Goal: Information Seeking & Learning: Learn about a topic

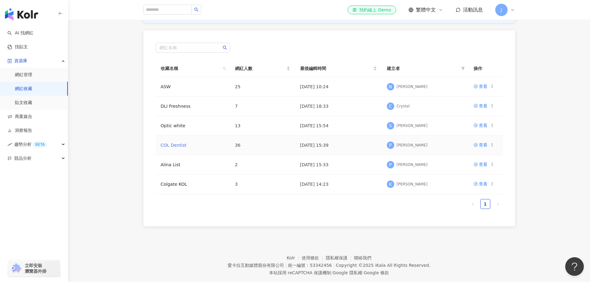
click at [169, 144] on link "COL Dentist" at bounding box center [174, 145] width 26 height 5
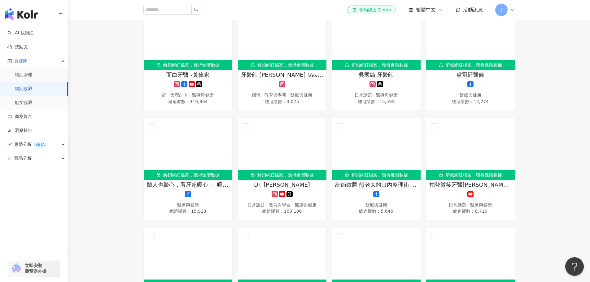
scroll to position [465, 0]
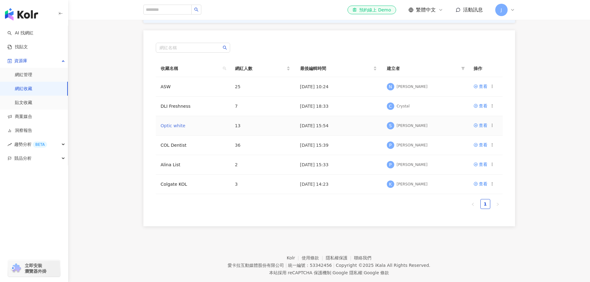
click at [183, 125] on link "Optic white" at bounding box center [173, 125] width 25 height 5
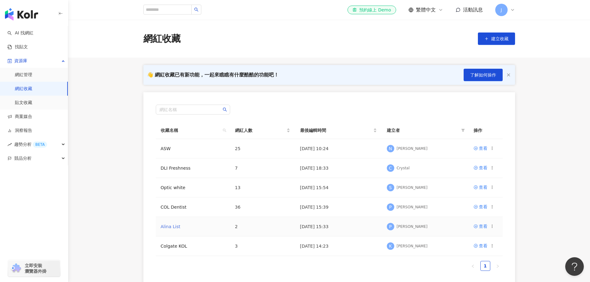
click at [164, 229] on link "Alina List" at bounding box center [171, 226] width 20 height 5
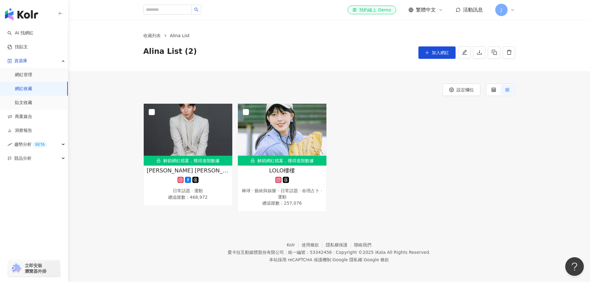
click at [88, 215] on footer "Kolr 使用條款 隱私權保護 聯絡我們 愛卡拉互動媒體股份有限公司 | 統一編號：53342456 | Copyright © 2025 iKala All…" at bounding box center [329, 247] width 522 height 69
click at [117, 215] on footer "Kolr 使用條款 隱私權保護 聯絡我們 愛卡拉互動媒體股份有限公司 | 統一編號：53342456 | Copyright © 2025 iKala All…" at bounding box center [329, 247] width 522 height 69
drag, startPoint x: 101, startPoint y: 236, endPoint x: 102, endPoint y: 223, distance: 12.7
click at [101, 233] on footer "Kolr 使用條款 隱私權保護 聯絡我們 愛卡拉互動媒體股份有限公司 | 統一編號：53342456 | Copyright © 2025 iKala All…" at bounding box center [329, 247] width 522 height 69
click at [193, 155] on img at bounding box center [188, 135] width 89 height 62
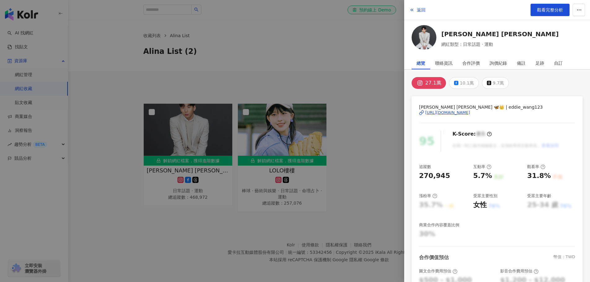
click at [324, 63] on div at bounding box center [295, 141] width 590 height 282
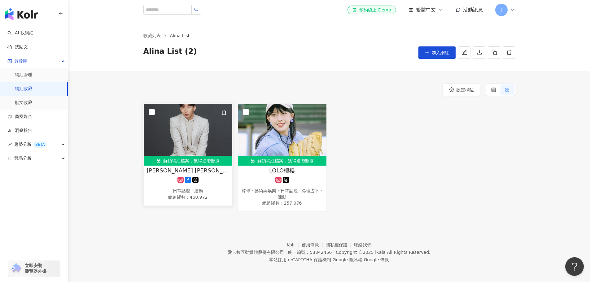
click at [156, 112] on img at bounding box center [188, 135] width 89 height 62
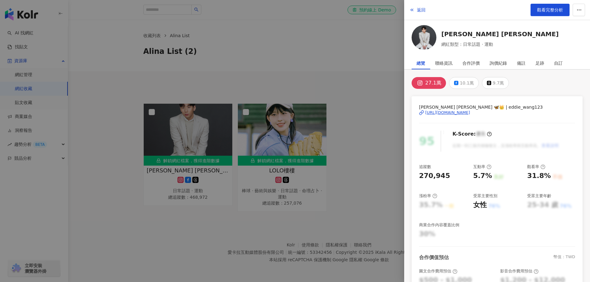
click at [155, 111] on div at bounding box center [295, 141] width 590 height 282
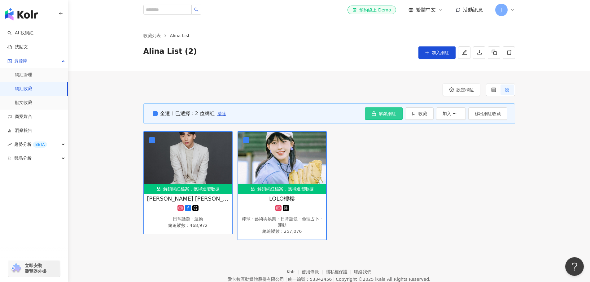
click at [391, 113] on span "解鎖網紅" at bounding box center [387, 113] width 17 height 5
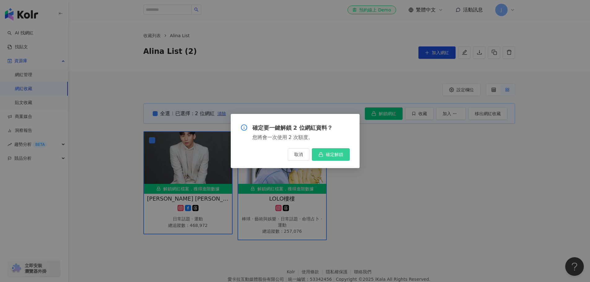
click at [337, 154] on span "確定解鎖" at bounding box center [334, 154] width 17 height 5
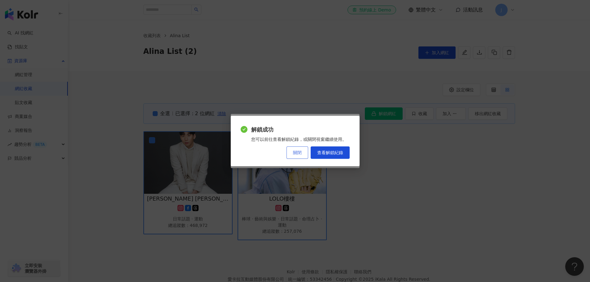
click at [301, 154] on span "關閉" at bounding box center [297, 152] width 9 height 5
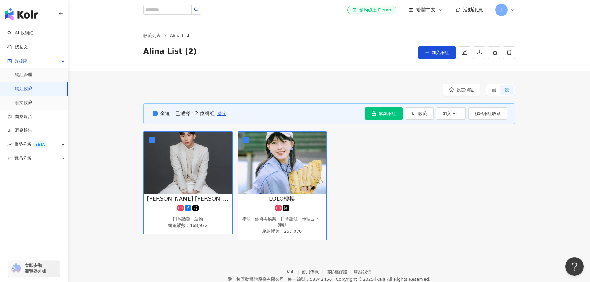
click at [528, 199] on div "全選 已選擇：2 位網紅 清除 解鎖網紅 確定要一鍵解鎖 2 位網紅資料？ 您將會一次使用 2 次額度。 取消 確定解鎖 收藏 加入 移出網紅收藏 王冠閎 E…" at bounding box center [329, 171] width 522 height 137
click at [214, 165] on img at bounding box center [188, 163] width 88 height 62
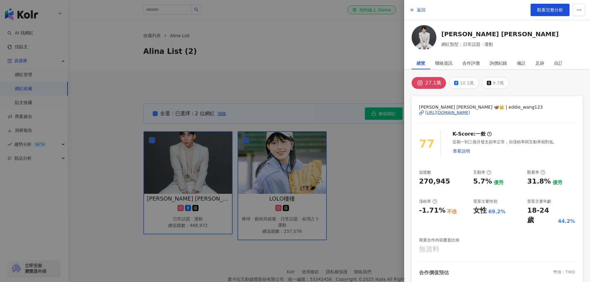
click at [380, 198] on div at bounding box center [295, 141] width 590 height 282
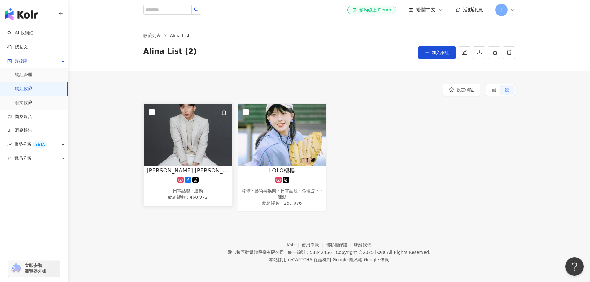
click at [180, 148] on img at bounding box center [188, 135] width 89 height 62
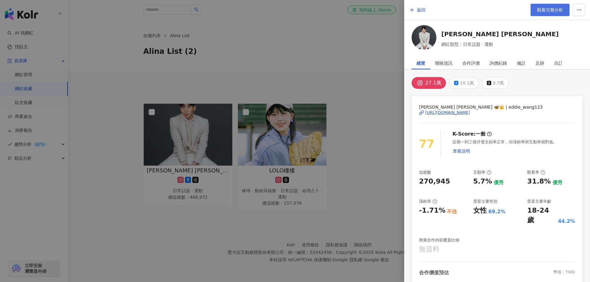
click at [550, 13] on link "觀看完整分析" at bounding box center [550, 10] width 39 height 12
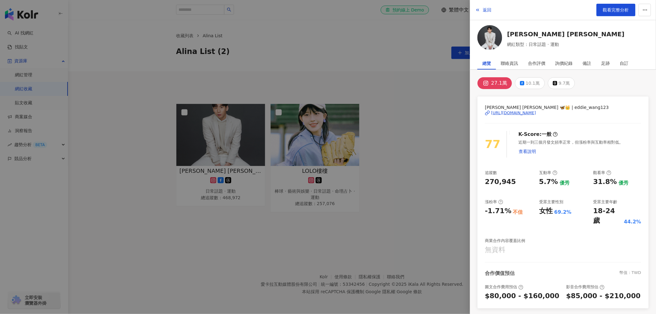
click at [433, 141] on div at bounding box center [328, 157] width 656 height 314
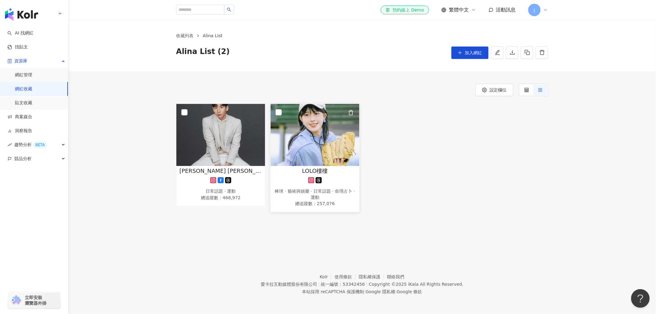
click at [312, 165] on img at bounding box center [314, 135] width 89 height 62
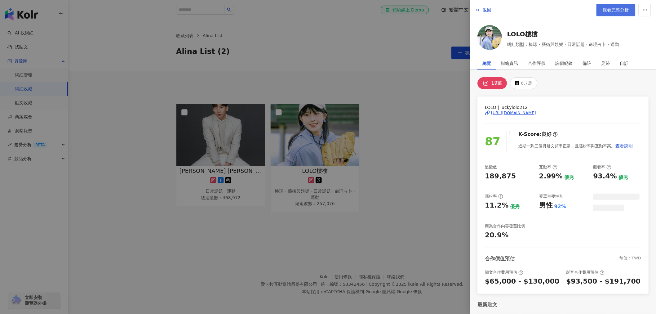
click at [590, 12] on span "觀看完整分析" at bounding box center [616, 9] width 26 height 5
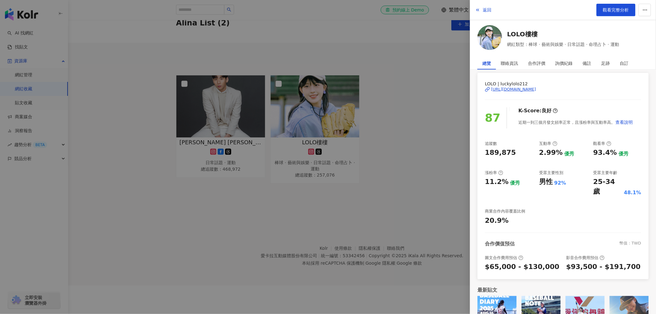
scroll to position [42, 0]
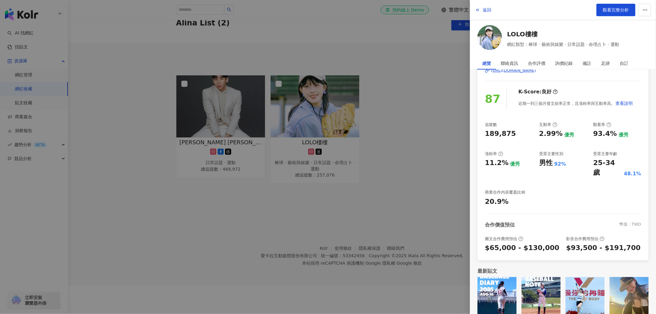
drag, startPoint x: 392, startPoint y: 235, endPoint x: 459, endPoint y: 92, distance: 158.6
click at [392, 235] on div at bounding box center [328, 157] width 656 height 314
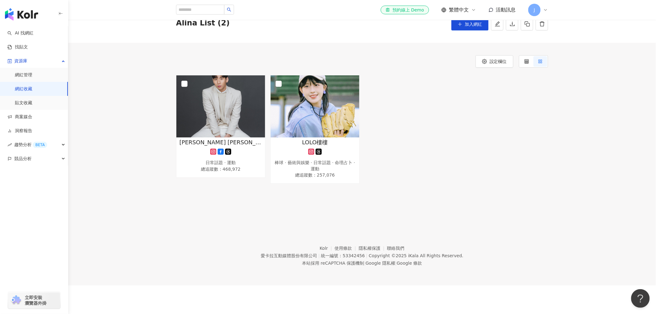
click at [429, 138] on div "王冠閎 Eddie Kuan-Hung Wang 日常話題 · 運動 總追蹤數 ： 468,972 LOLO樓樓 棒球 · 藝術與娛樂 · 日常話題 · 命理…" at bounding box center [361, 129] width 377 height 108
click at [32, 86] on link "網紅收藏" at bounding box center [23, 89] width 17 height 6
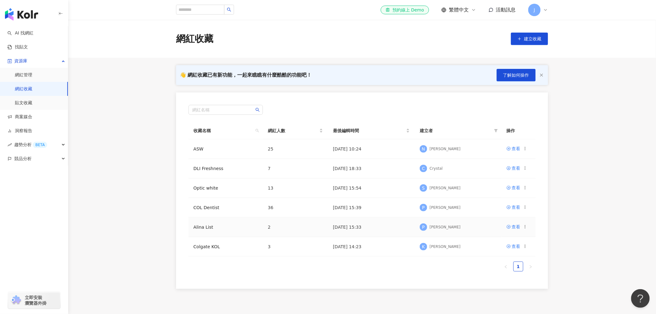
click at [212, 227] on td "Alina List" at bounding box center [225, 227] width 74 height 20
click at [204, 228] on link "Alina List" at bounding box center [203, 226] width 20 height 5
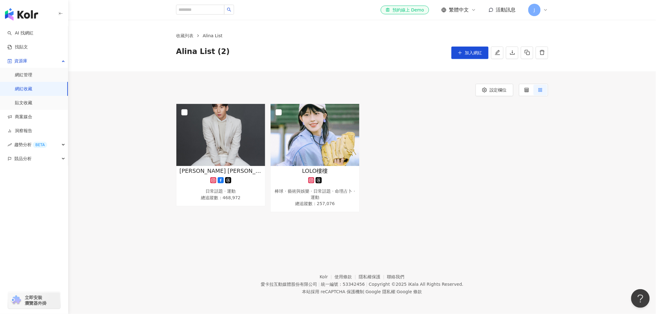
click at [27, 15] on img "button" at bounding box center [21, 14] width 33 height 12
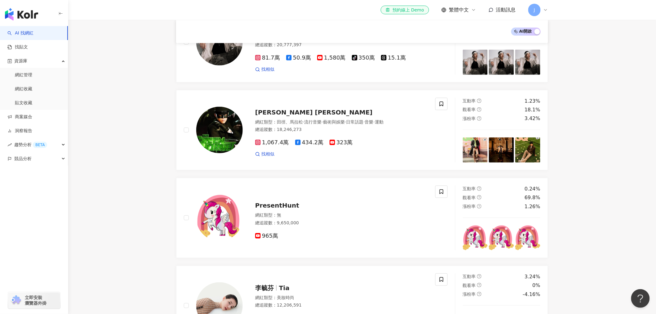
scroll to position [172, 0]
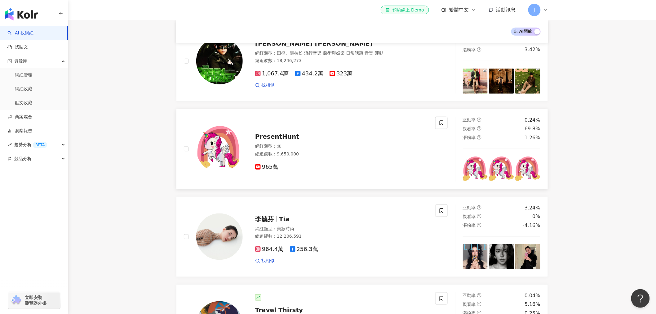
click at [296, 134] on div "PresentHunt" at bounding box center [341, 136] width 173 height 9
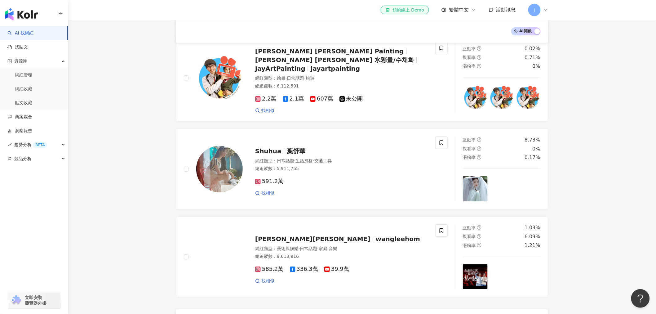
scroll to position [998, 0]
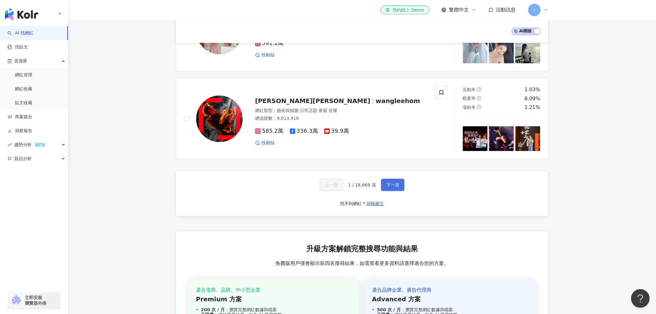
click at [383, 178] on button "下一頁" at bounding box center [393, 184] width 24 height 12
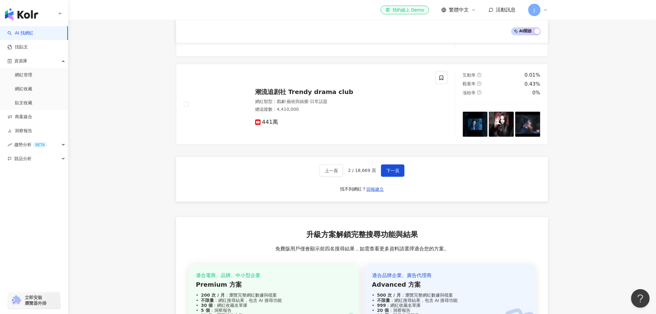
scroll to position [1150, 0]
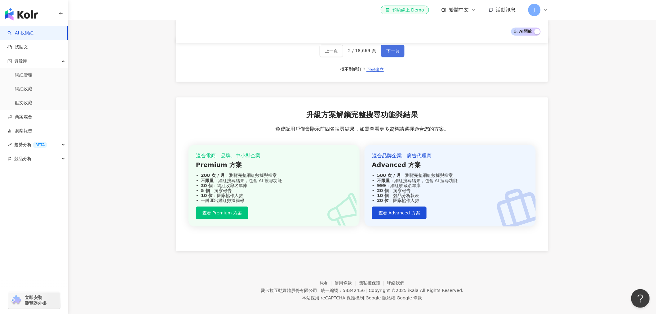
click at [389, 48] on button "下一頁" at bounding box center [393, 51] width 24 height 12
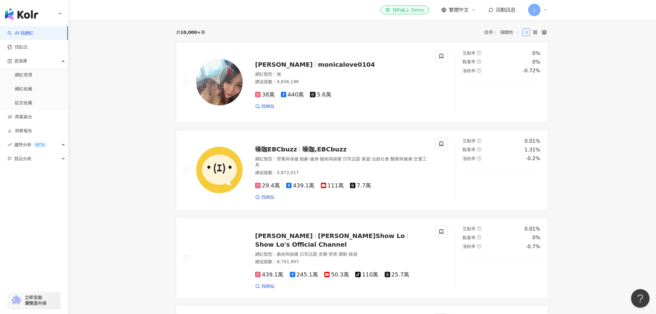
scroll to position [30, 0]
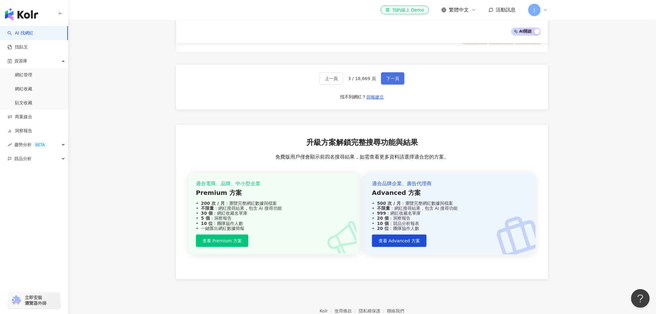
click at [388, 79] on span "下一頁" at bounding box center [392, 78] width 13 height 5
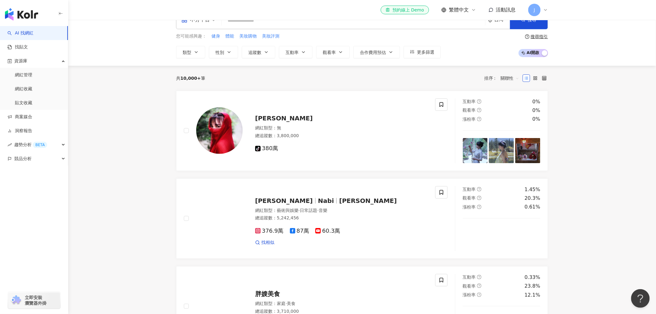
scroll to position [0, 0]
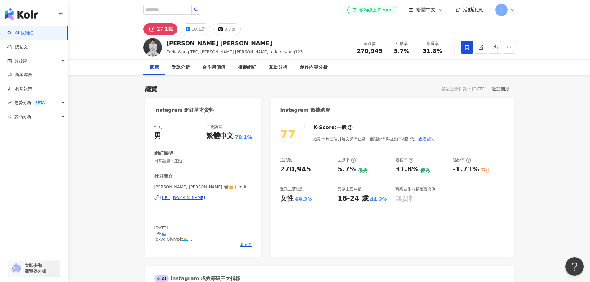
drag, startPoint x: 90, startPoint y: 230, endPoint x: 232, endPoint y: 201, distance: 144.7
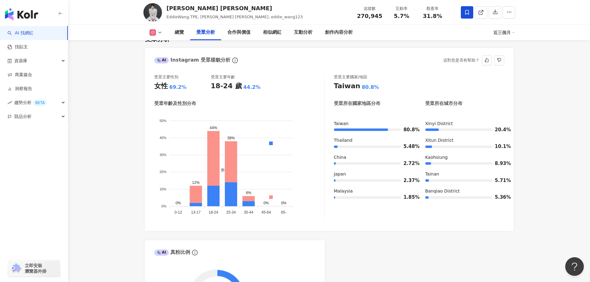
scroll to position [527, 0]
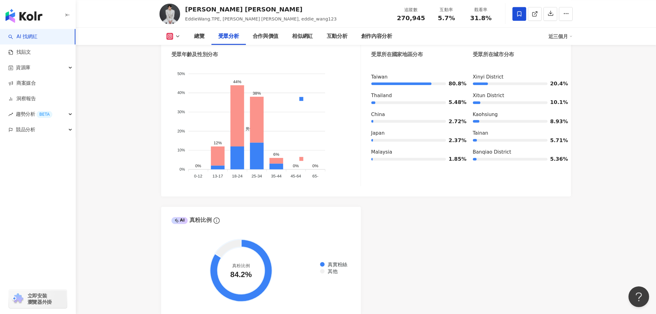
scroll to position [582, 0]
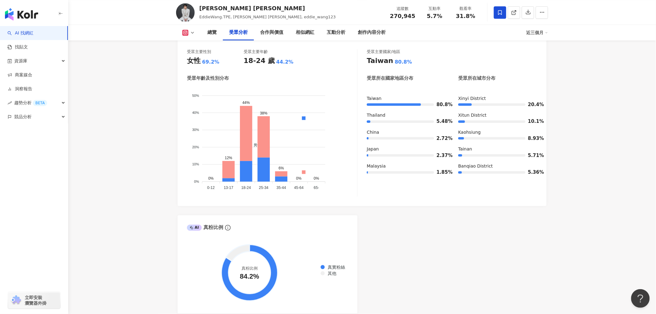
scroll to position [547, 0]
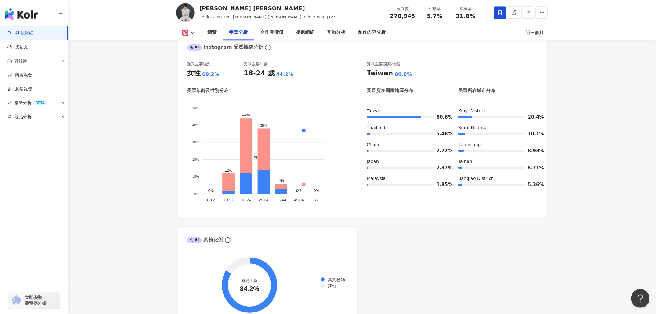
drag, startPoint x: 134, startPoint y: 248, endPoint x: 135, endPoint y: 244, distance: 5.0
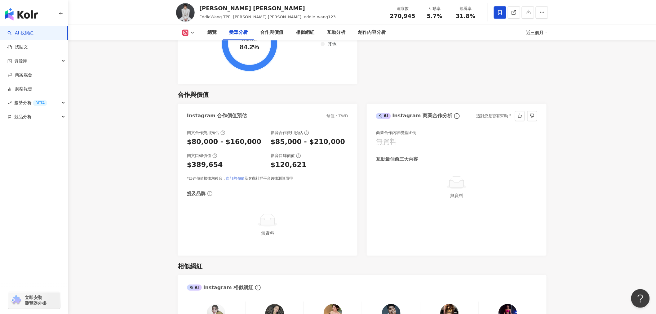
scroll to position [788, 0]
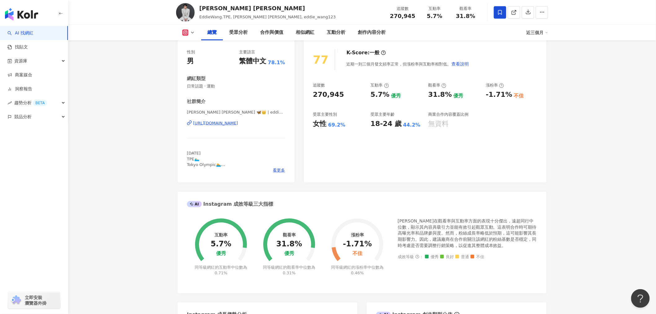
scroll to position [0, 0]
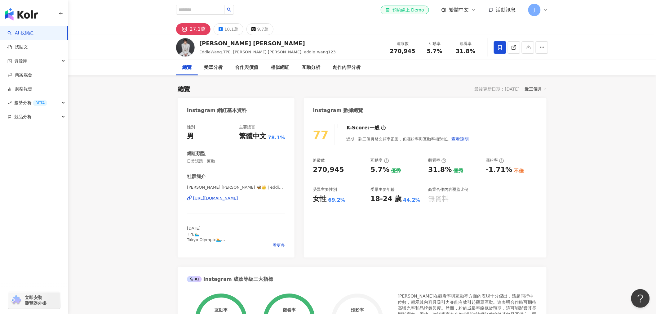
click at [238, 200] on div "https://www.instagram.com/eddie_wang123/" at bounding box center [215, 198] width 45 height 6
click at [189, 47] on img at bounding box center [185, 47] width 19 height 19
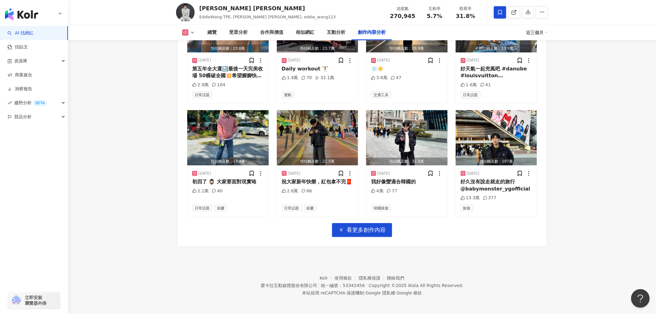
scroll to position [2102, 0]
click at [25, 30] on link "AI 找網紅" at bounding box center [20, 33] width 26 height 6
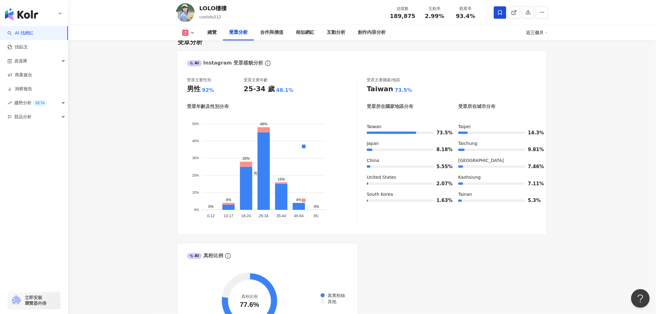
scroll to position [551, 0]
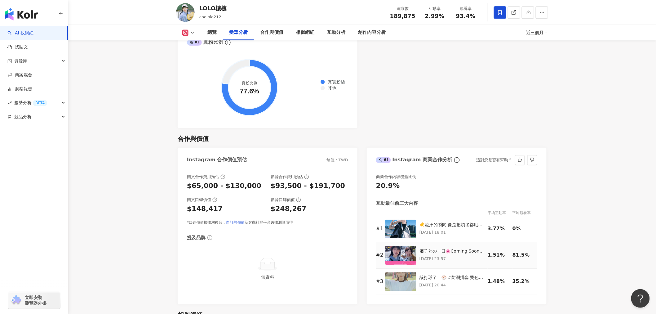
scroll to position [767, 0]
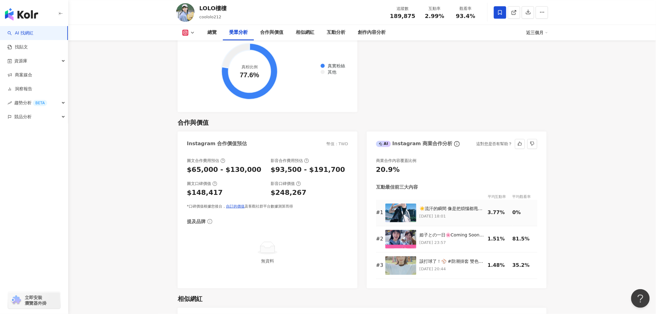
click at [401, 213] on img at bounding box center [400, 212] width 31 height 19
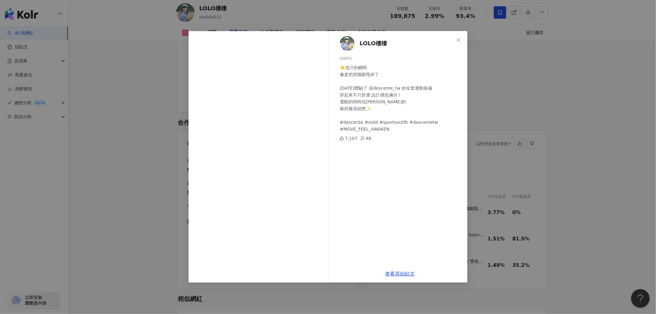
click at [586, 99] on div "LOLO樓樓 2025/7/3 ☀️流汗的瞬間 像是把煩惱都甩掉了 今天體驗了 @descente_tw 的全套運動裝備 穿起來不只舒適 設計感也滿分！ 運動…" at bounding box center [328, 157] width 656 height 314
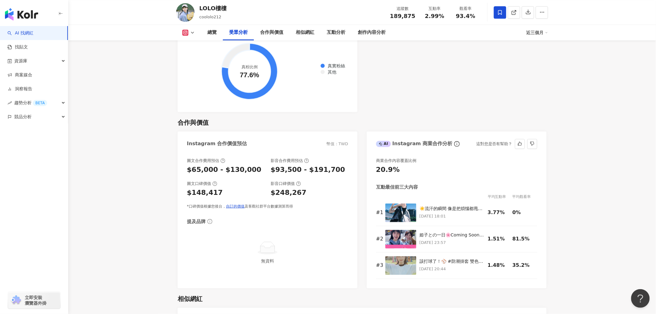
scroll to position [802, 0]
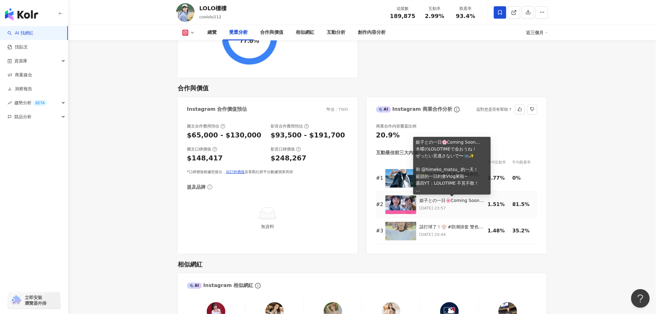
click at [450, 198] on div "姫子との一日🌸Coming Soon... 木曜のLOLOTIMEで会おうね！ ぜったい見逃さないで〜📹✨ 和 @himeko_matsu_ 的一天！ 超甜的…" at bounding box center [451, 200] width 65 height 6
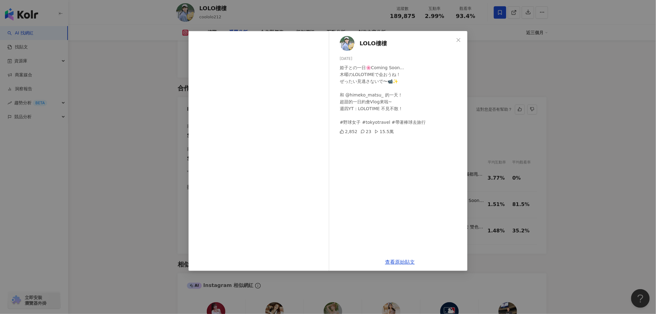
click at [142, 152] on div "LOLO樓樓 2025/6/3 姫子との一日🌸Coming Soon... 木曜のLOLOTIMEで会おうね！ ぜったい見逃さないで〜📹✨ 和 @himeko…" at bounding box center [328, 157] width 656 height 314
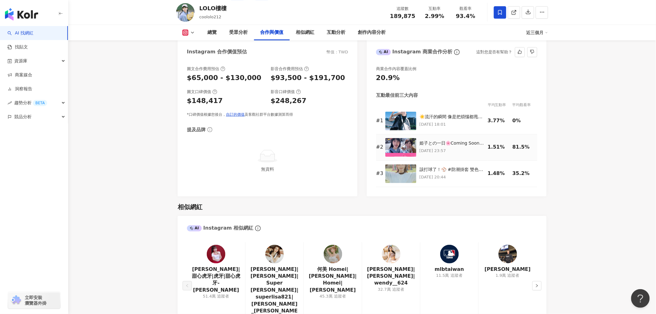
scroll to position [940, 0]
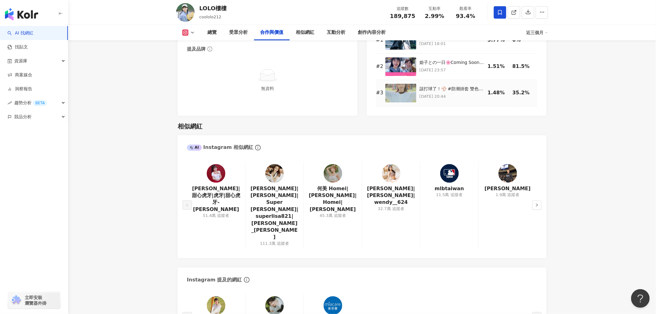
click at [389, 89] on img at bounding box center [400, 93] width 31 height 19
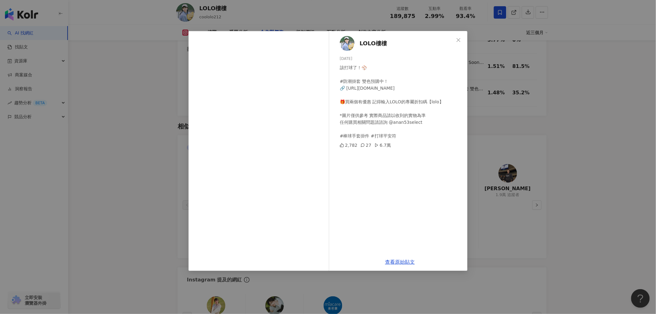
click at [106, 200] on div "LOLO樓樓 2025/6/11 該打球了！⚾️ #防潮掛套 雙色預購中！ 🔗 https://a-nan53.tw/product/anan53-bangq…" at bounding box center [328, 157] width 656 height 314
